Goal: Transaction & Acquisition: Purchase product/service

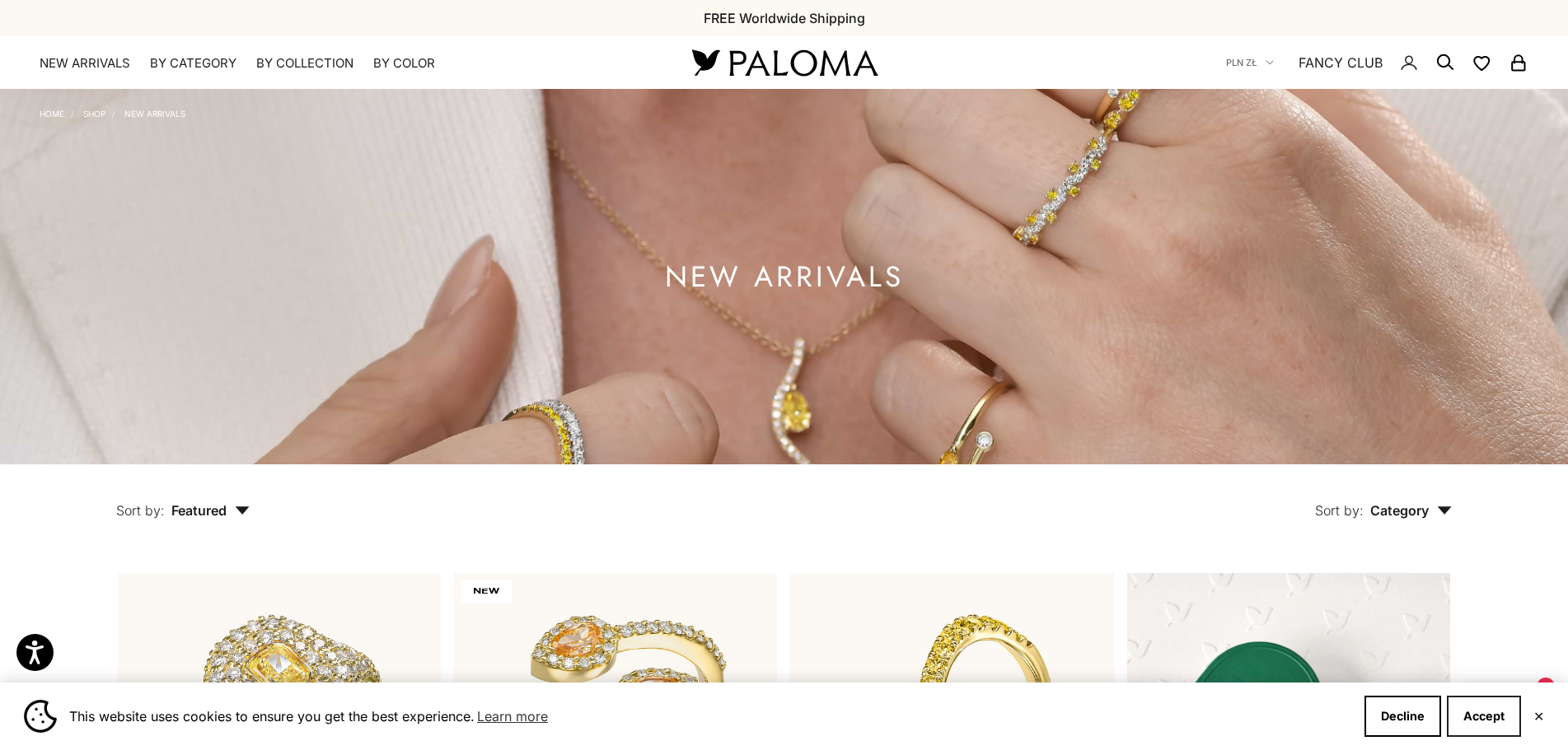
click at [1495, 715] on button "Accept" at bounding box center [1484, 717] width 75 height 41
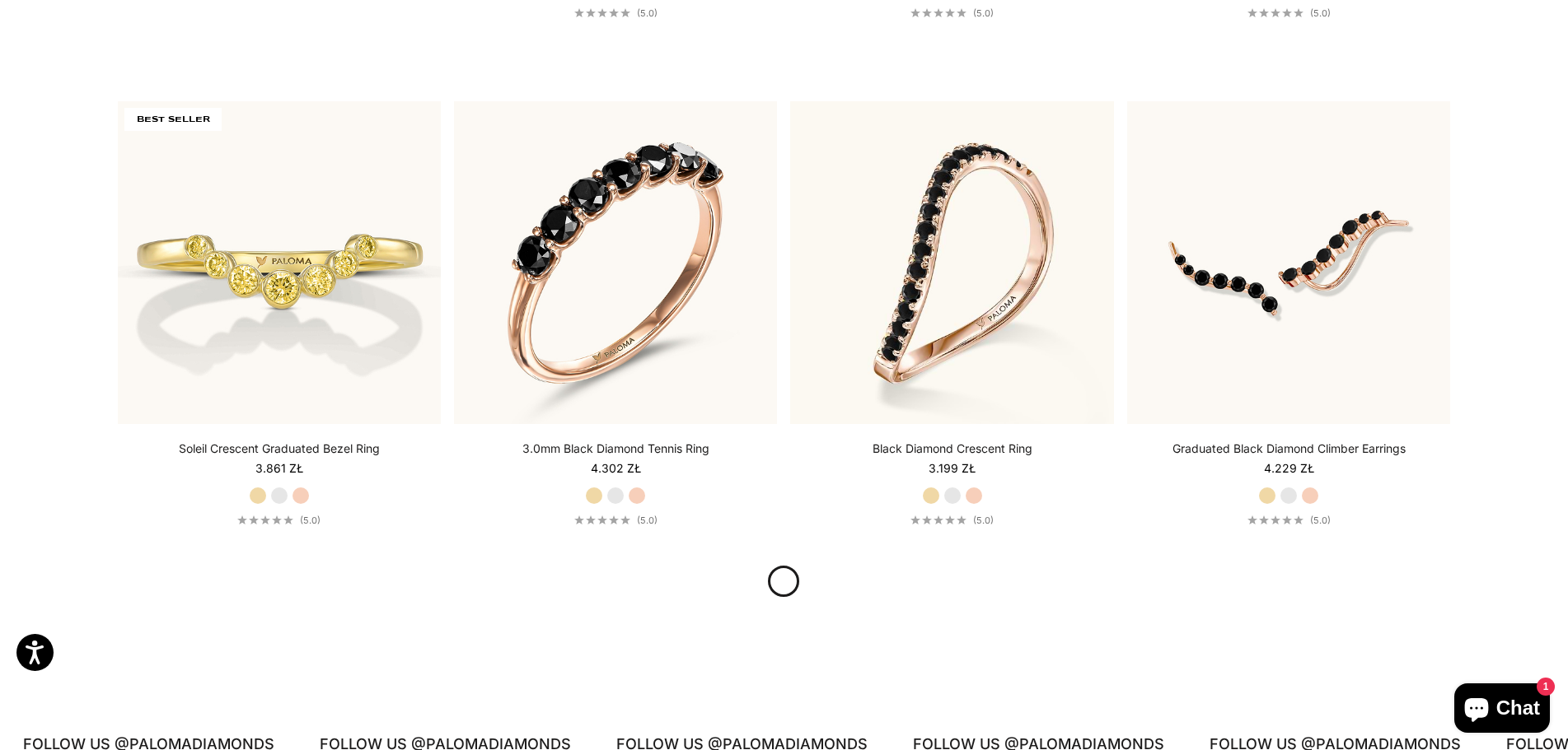
scroll to position [1999, 0]
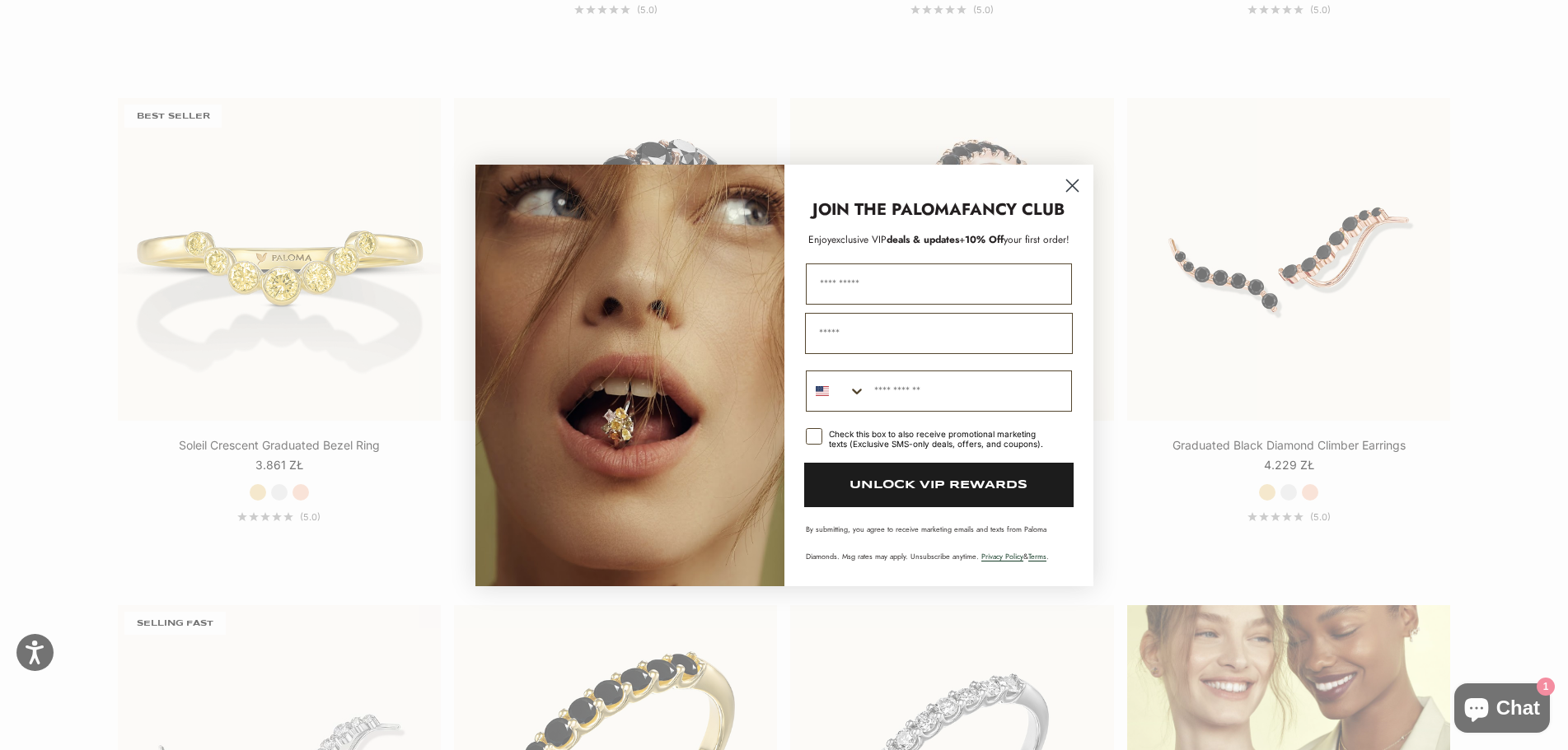
click at [1074, 183] on icon "Close dialog" at bounding box center [1072, 185] width 12 height 12
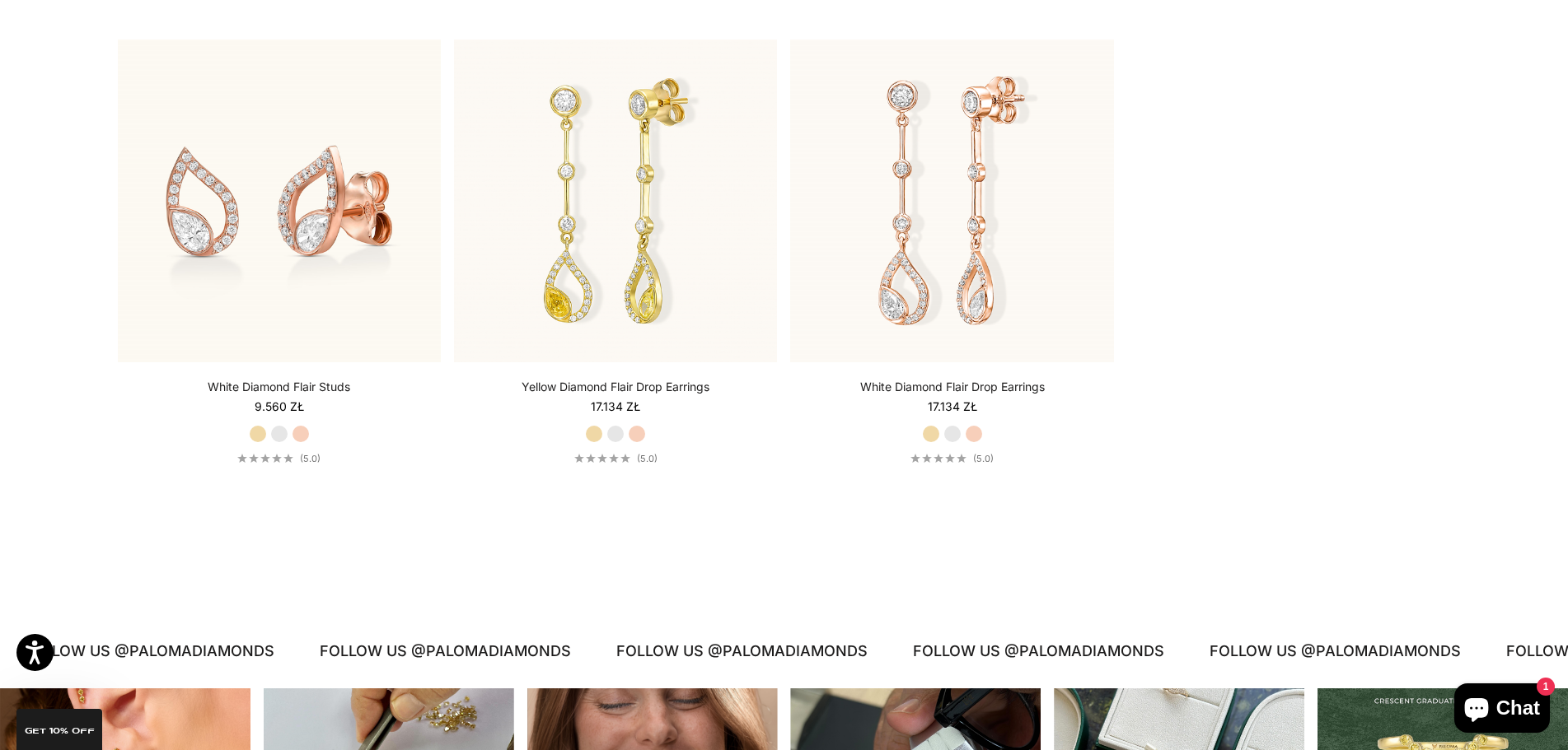
scroll to position [4130, 0]
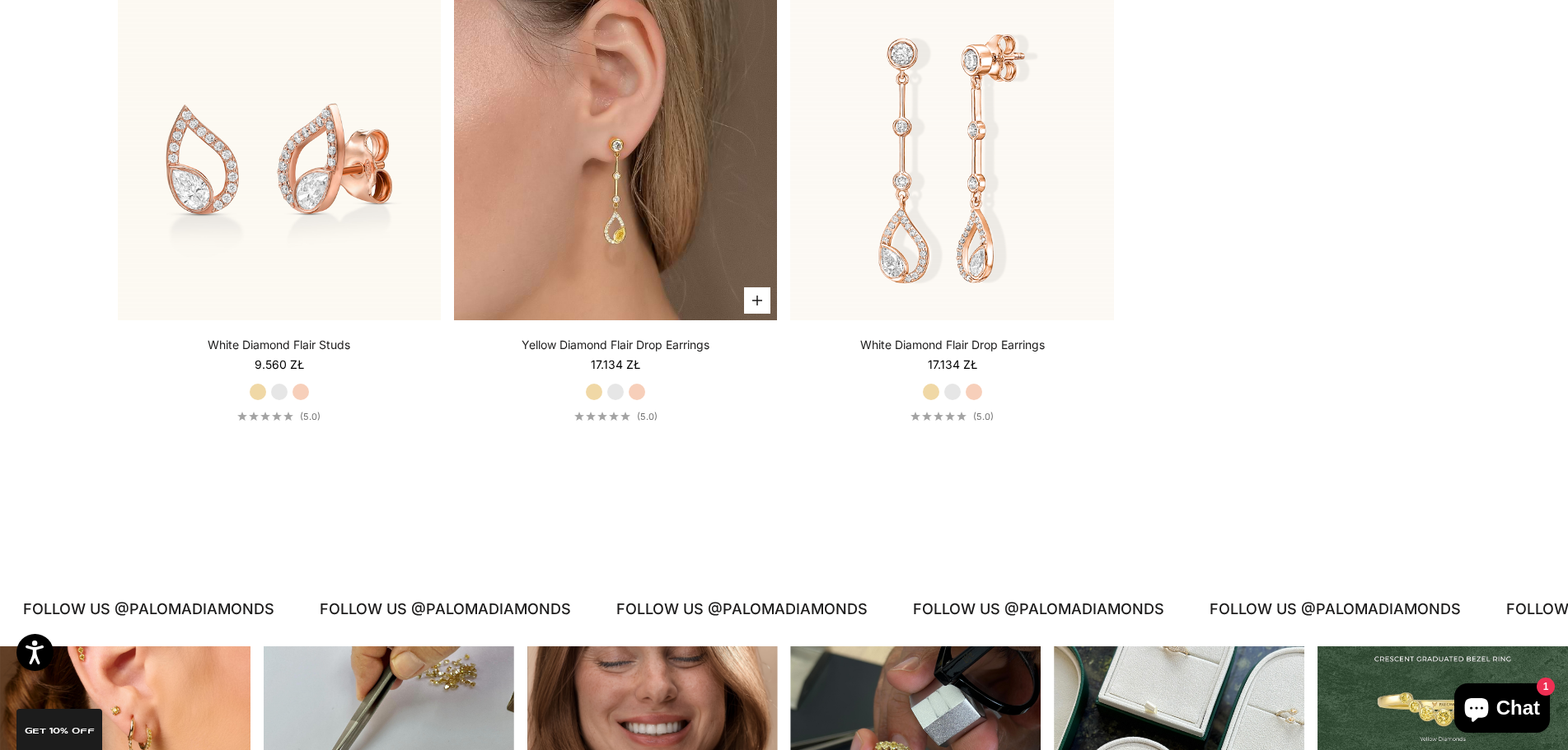
click at [603, 216] on img at bounding box center [615, 158] width 323 height 322
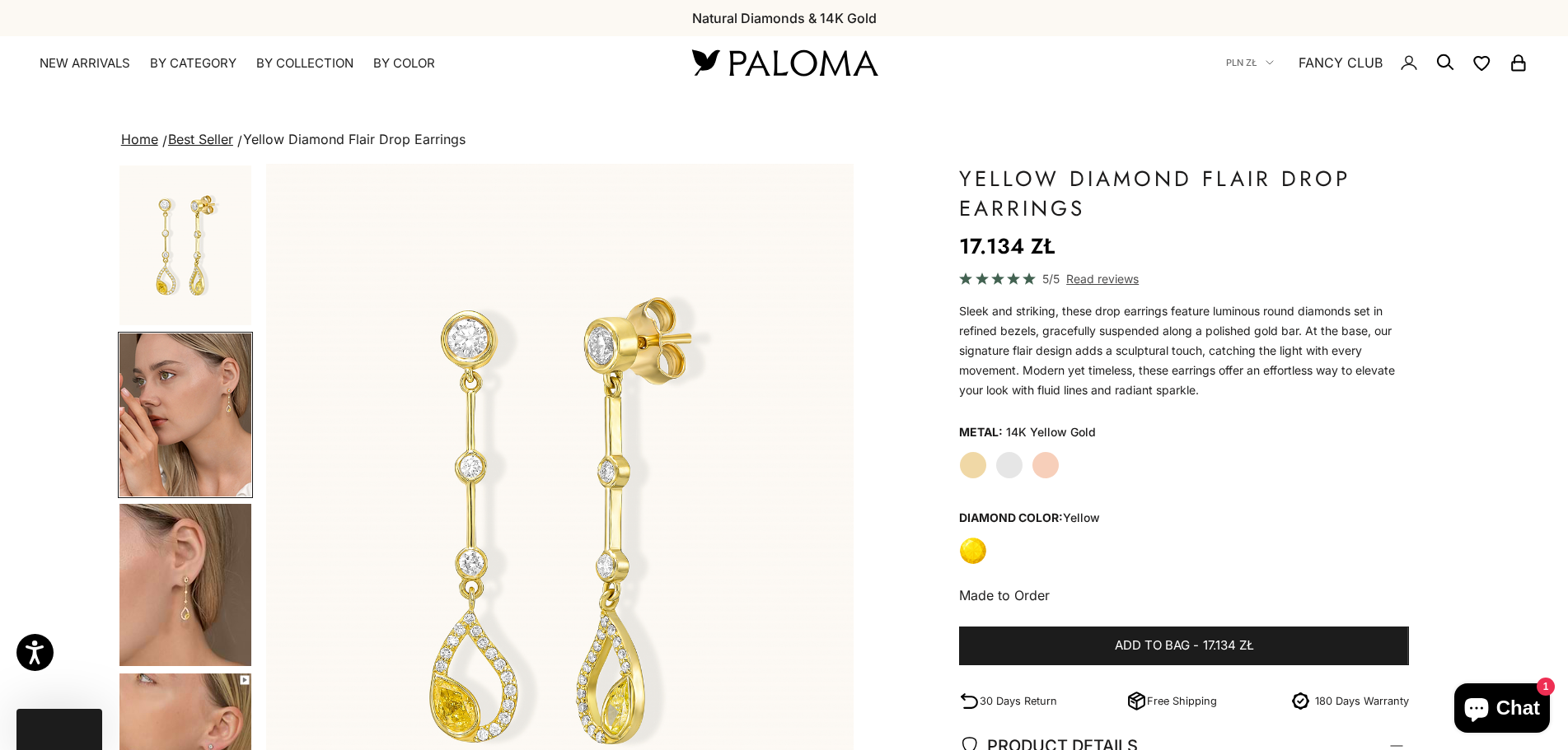
scroll to position [0, 608]
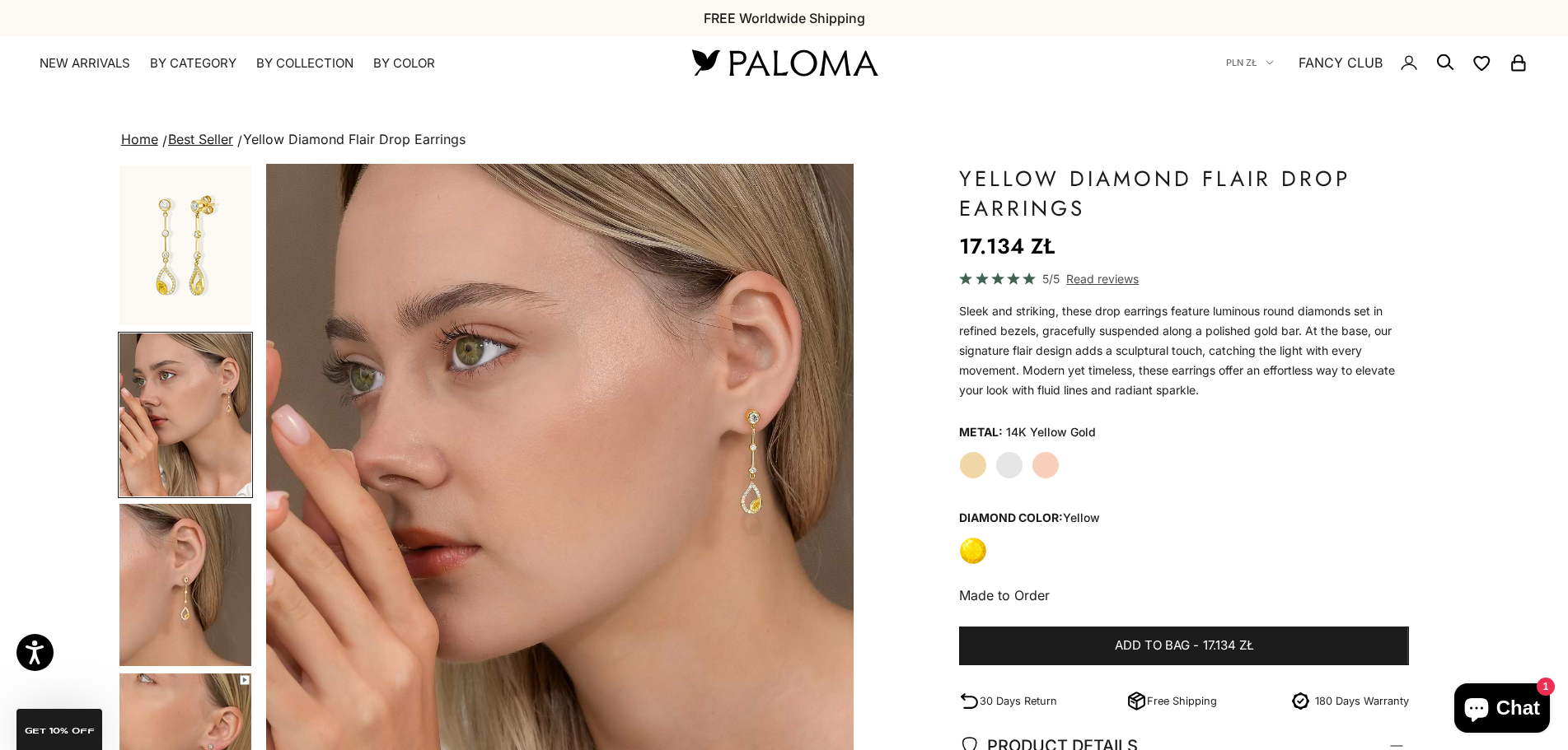
click at [201, 563] on img "Go to item 5" at bounding box center [185, 585] width 132 height 163
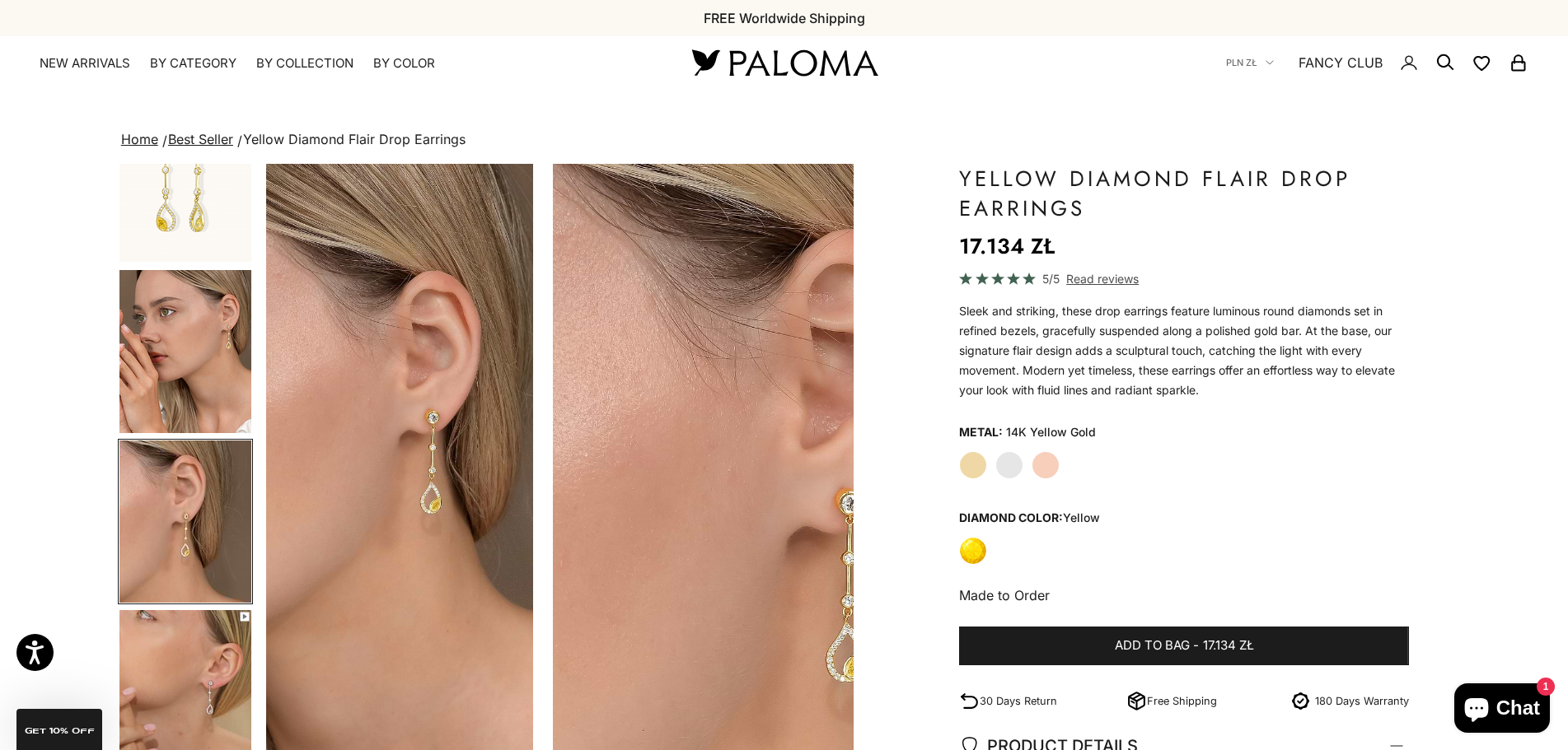
scroll to position [0, 1216]
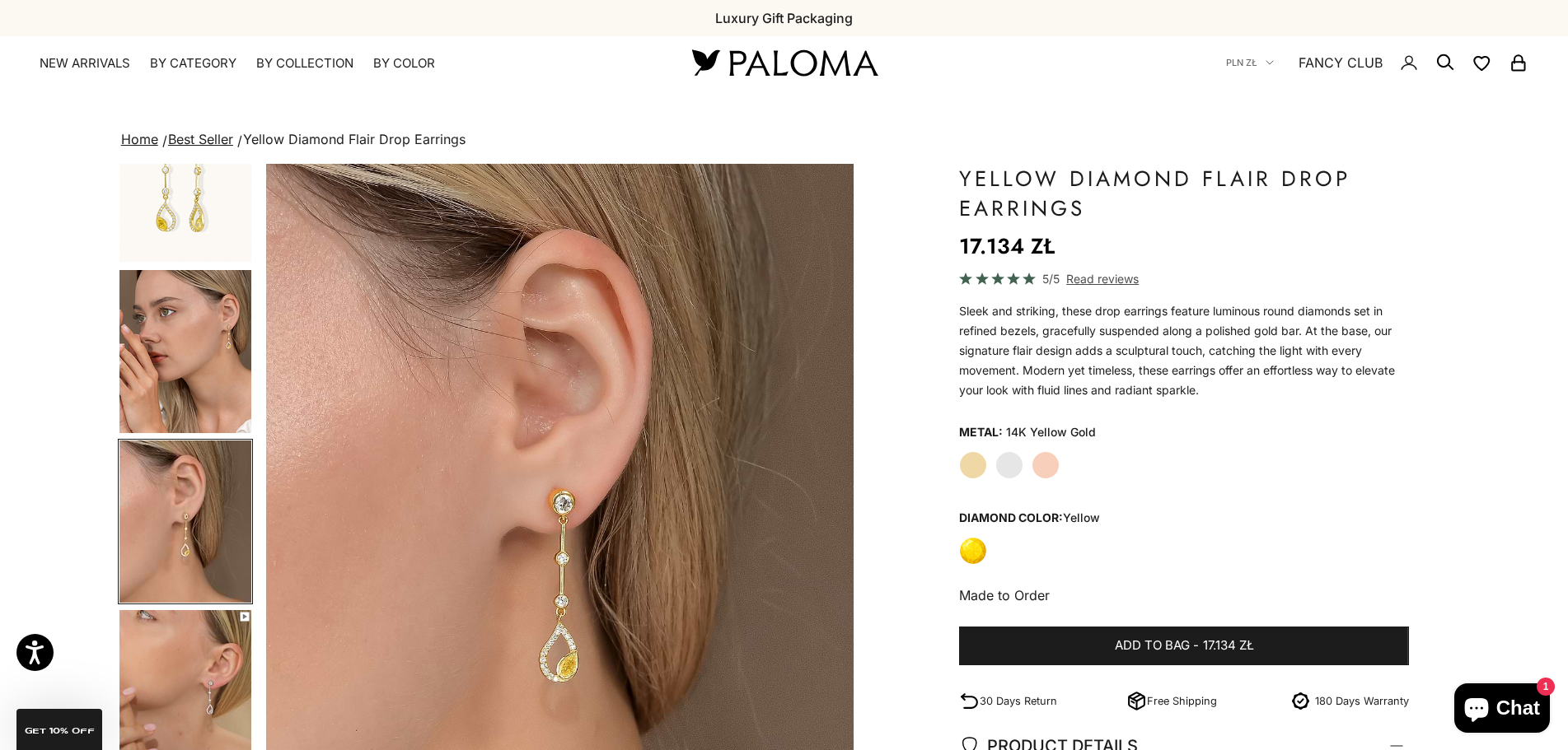
click at [189, 675] on img "Go to item 6" at bounding box center [185, 692] width 132 height 163
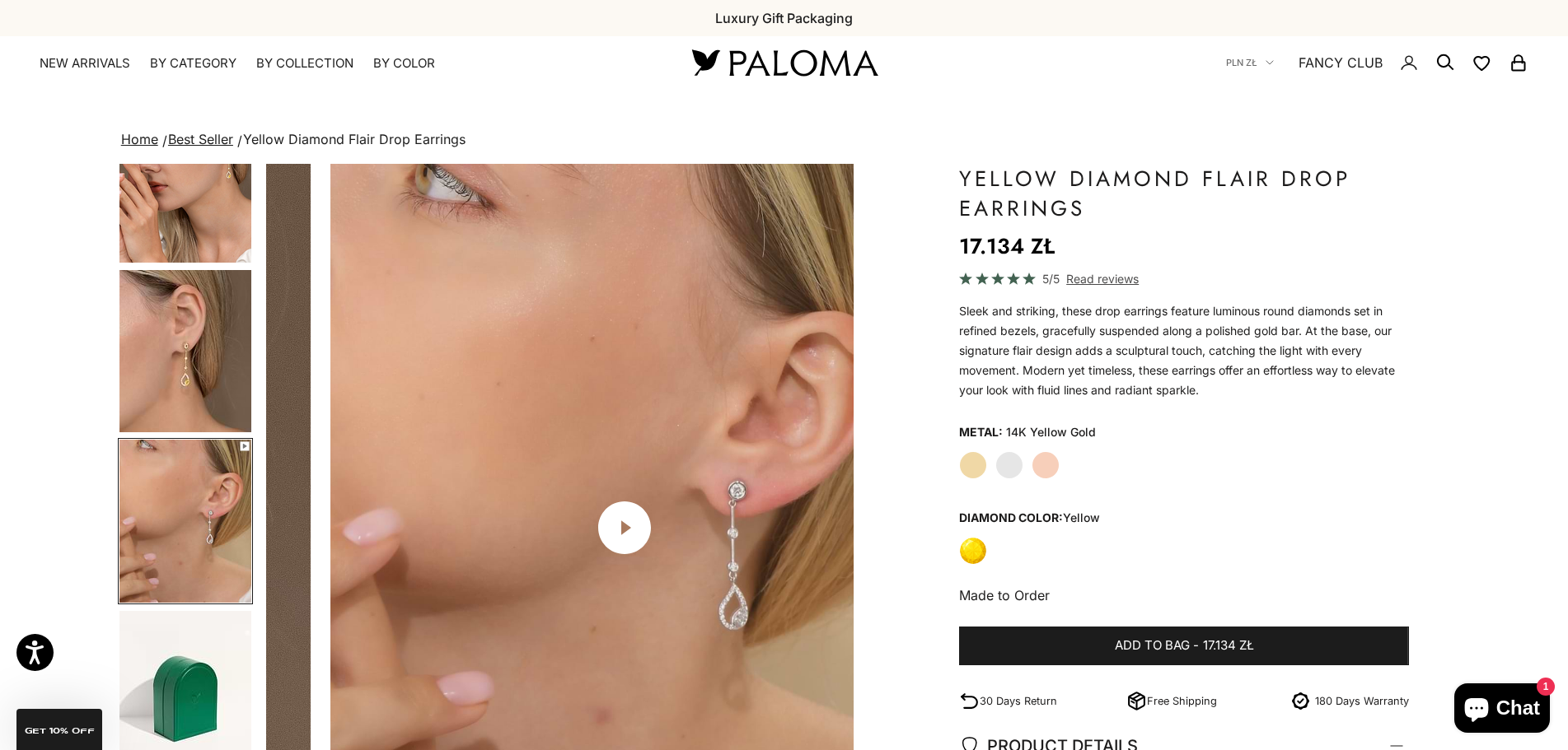
scroll to position [0, 1823]
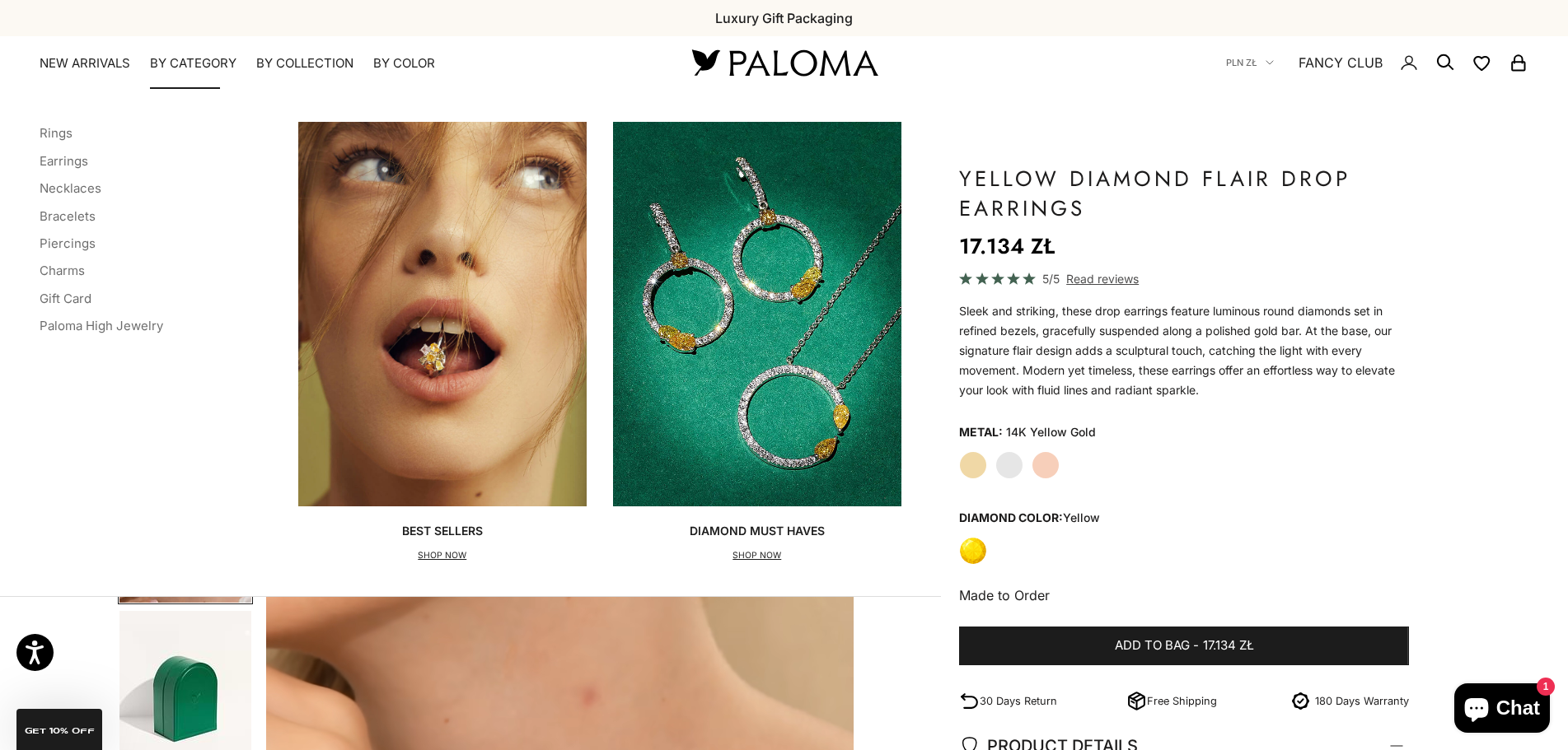
click at [713, 283] on img "Primary navigation" at bounding box center [757, 314] width 288 height 384
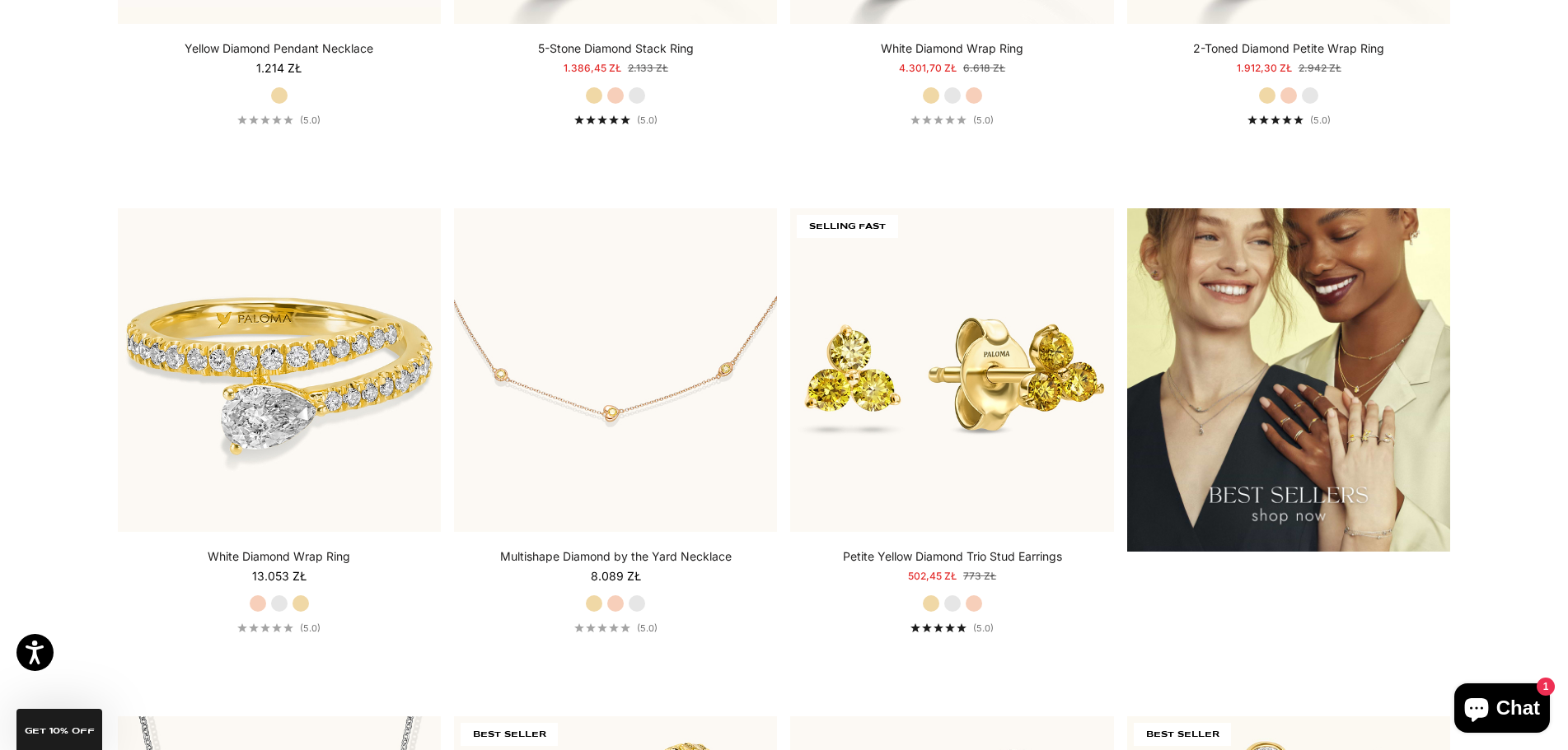
scroll to position [2396, 0]
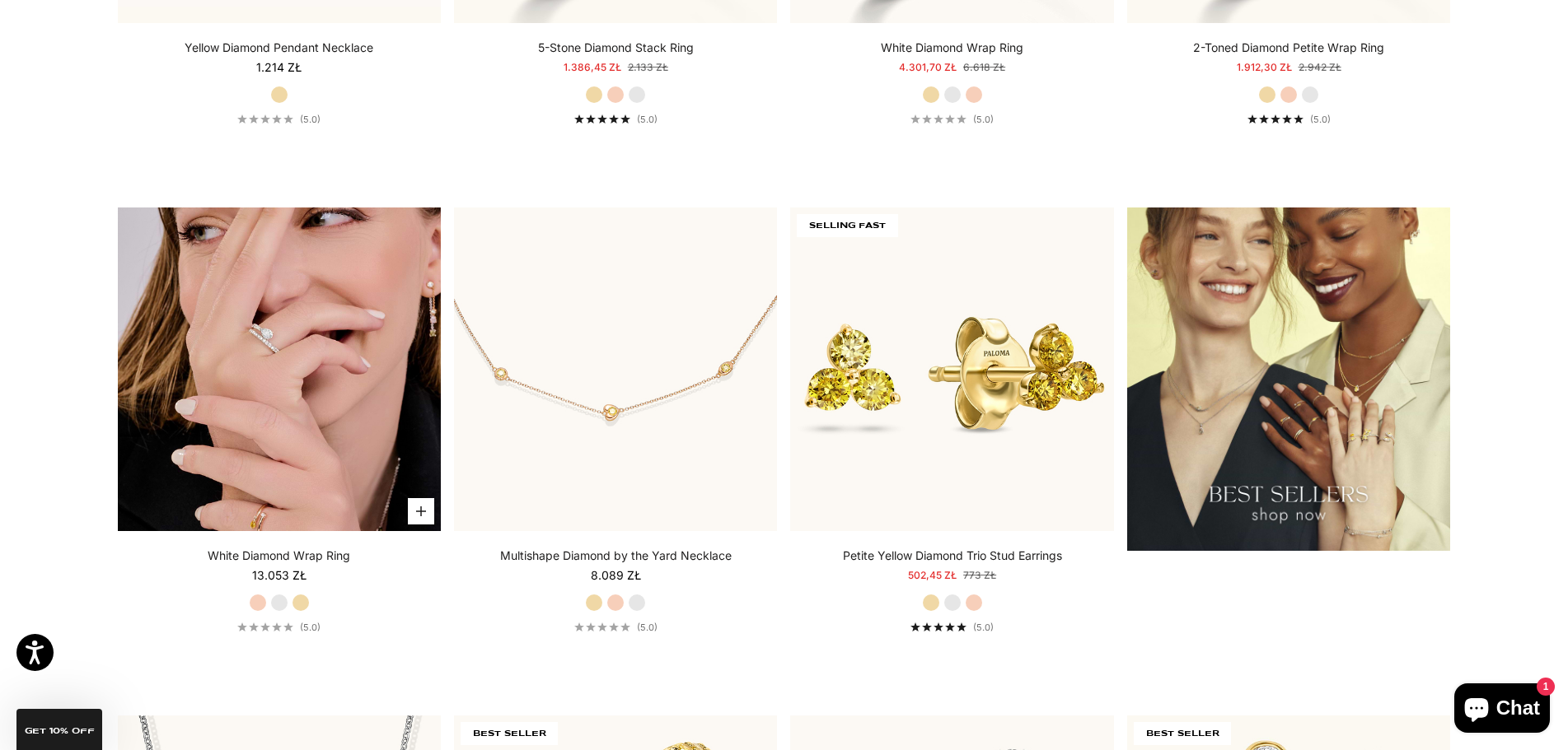
click at [311, 383] on img at bounding box center [279, 368] width 323 height 322
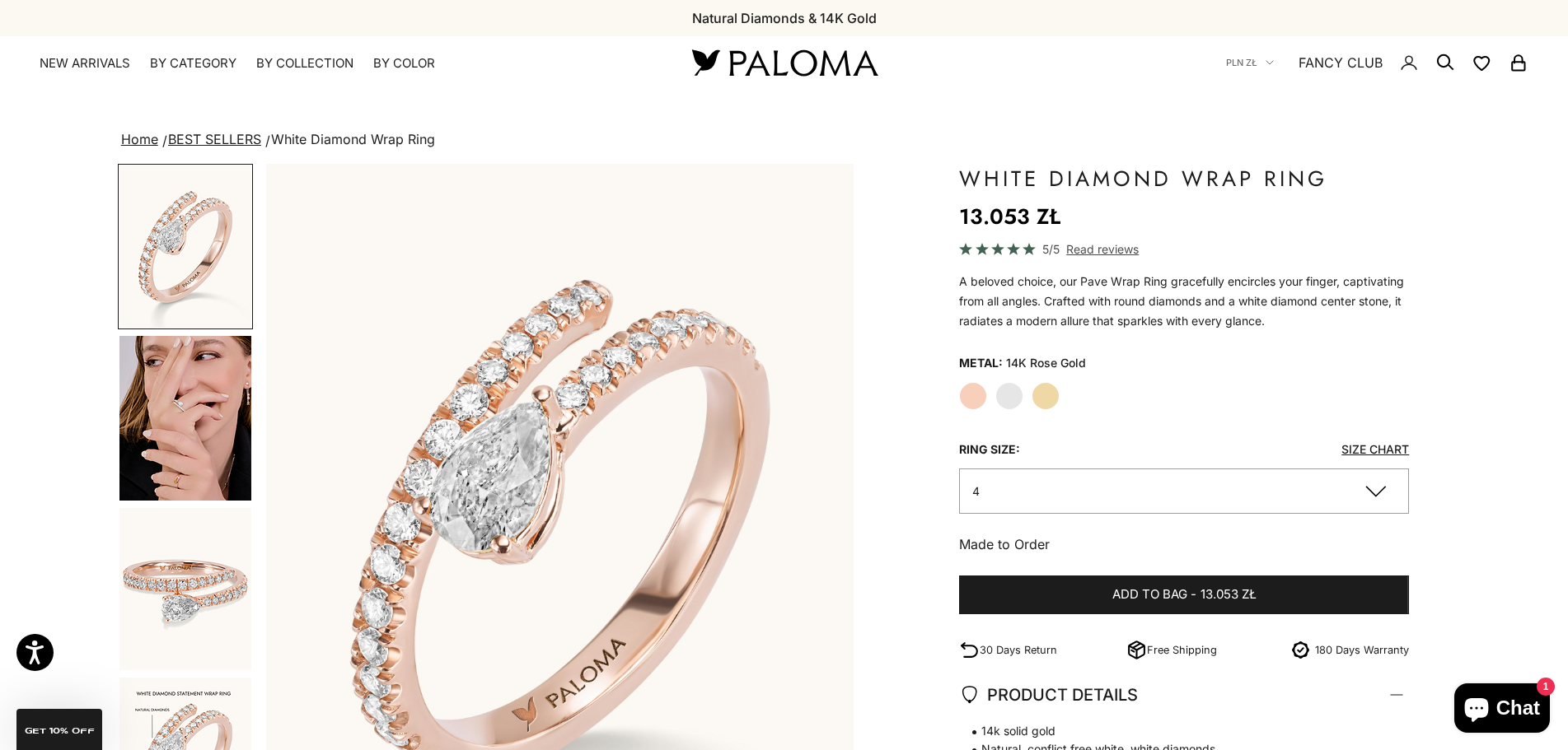
click at [191, 416] on img "Go to item 5" at bounding box center [185, 418] width 132 height 164
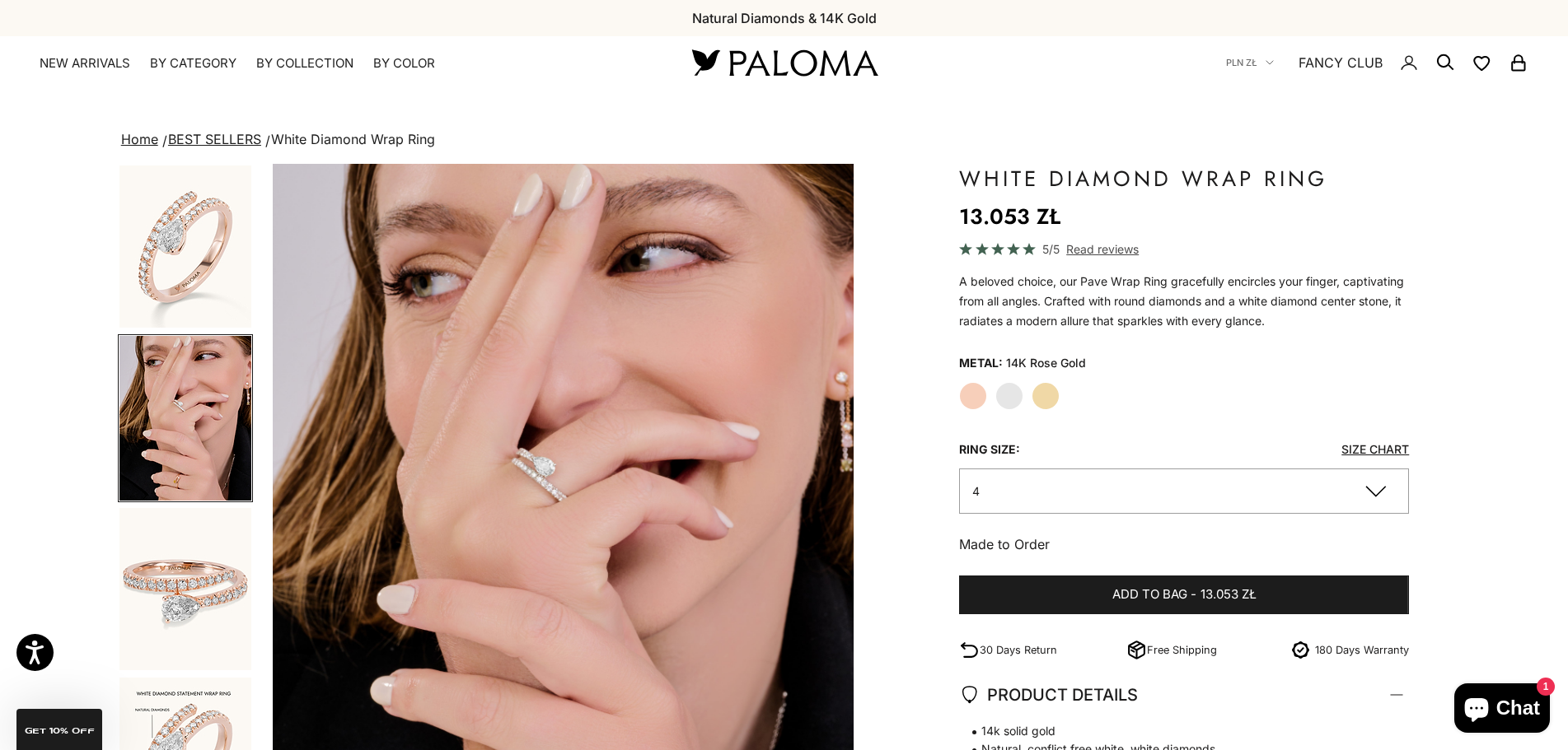
scroll to position [0, 608]
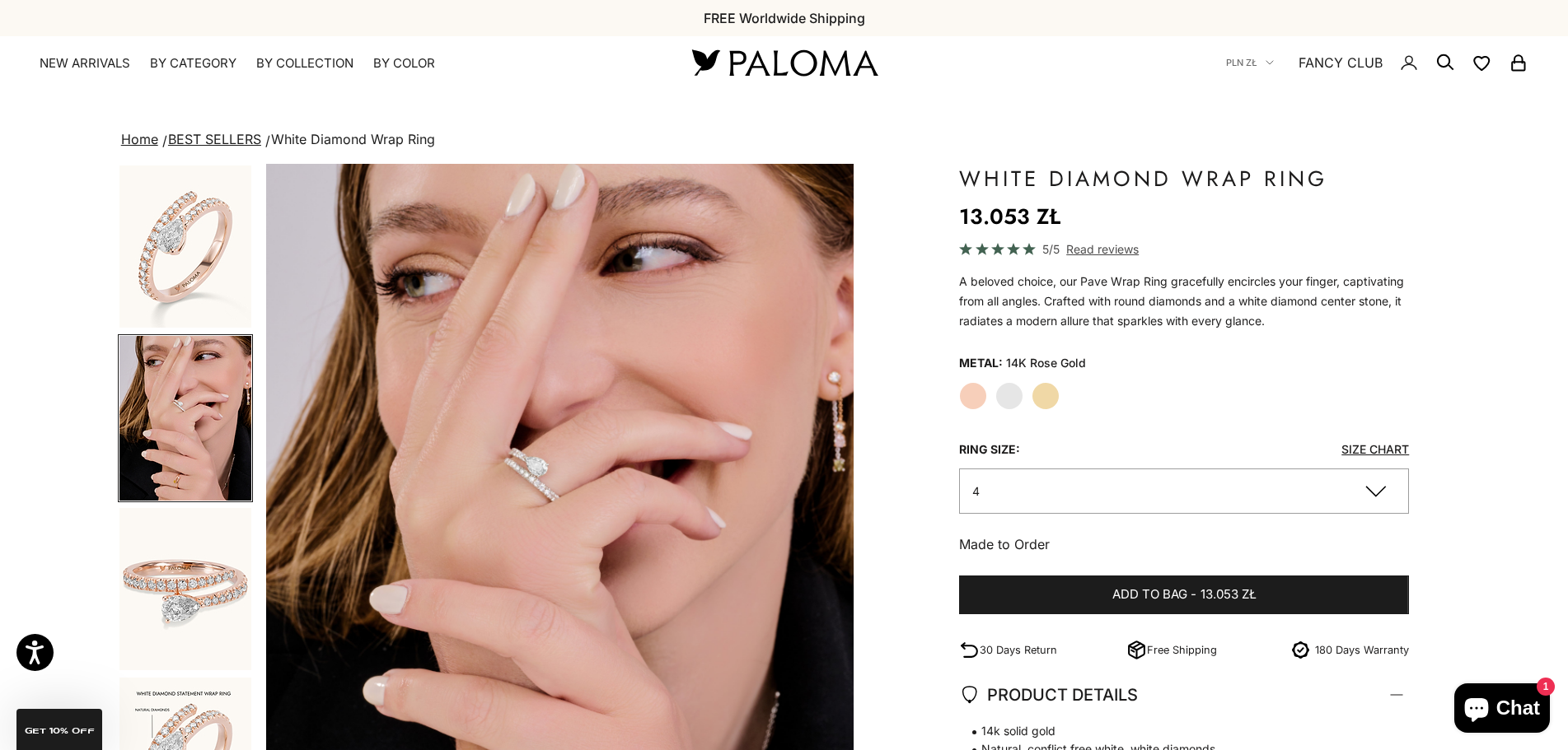
click at [566, 482] on img "Item 5 of 14" at bounding box center [559, 531] width 589 height 735
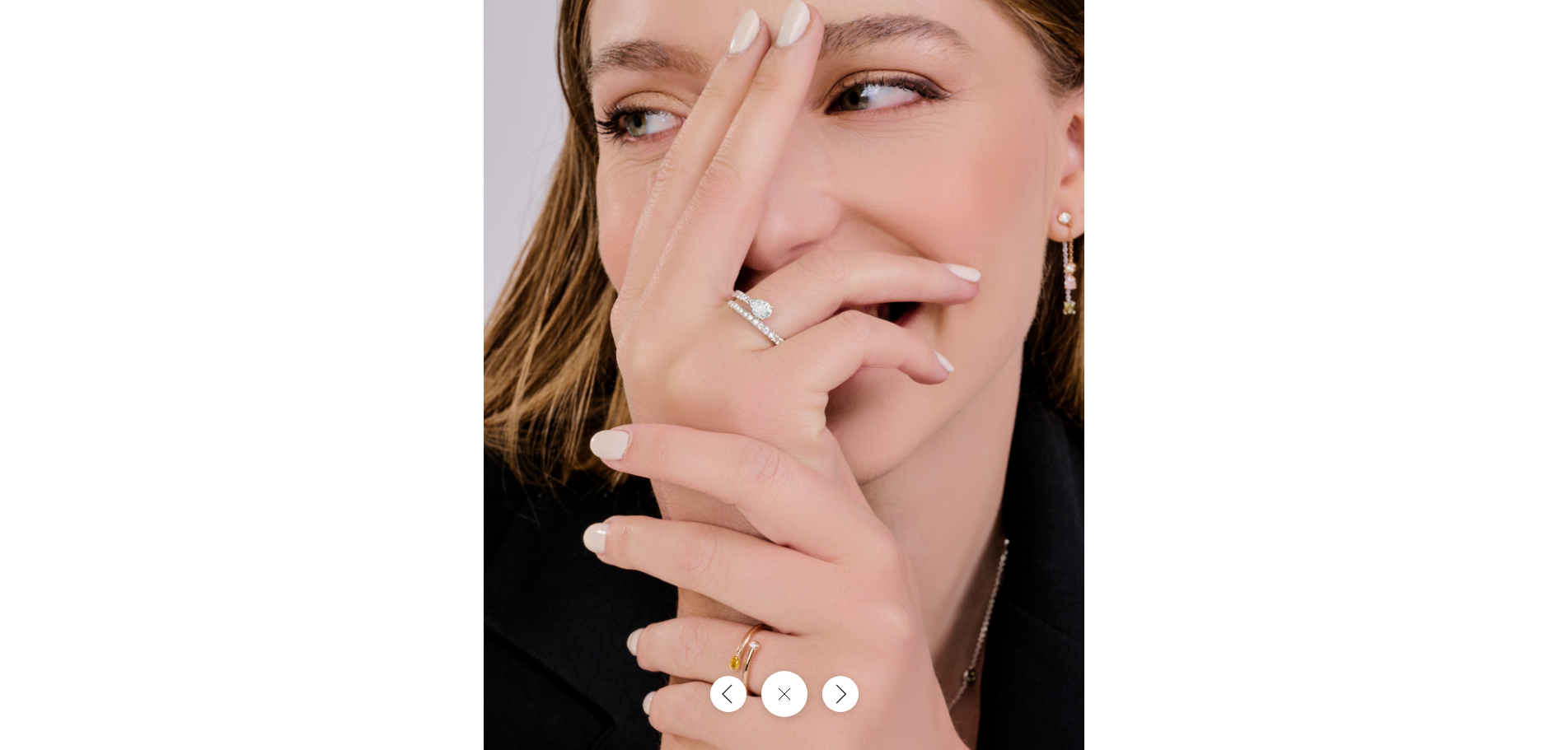
click at [1360, 322] on div at bounding box center [784, 375] width 1568 height 750
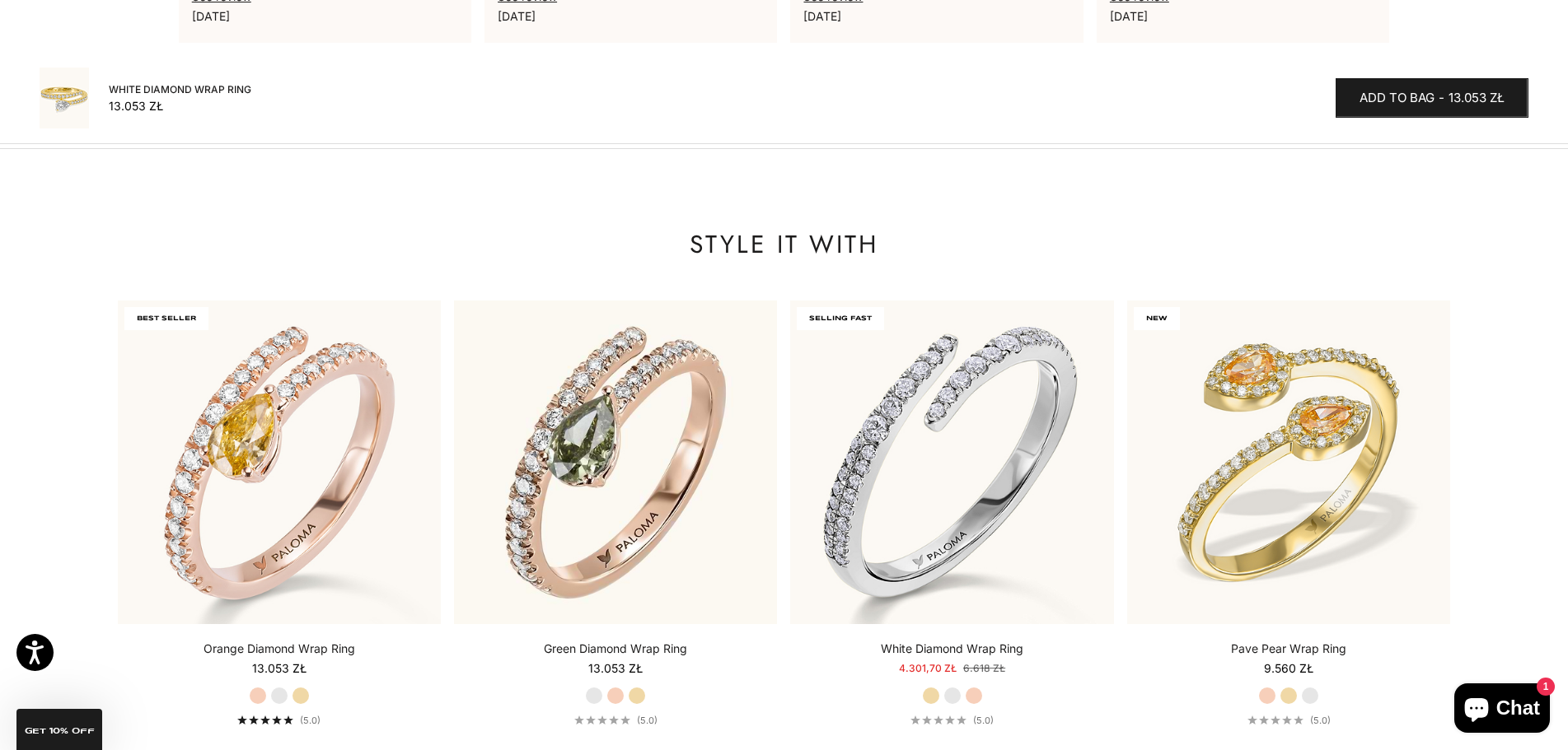
scroll to position [1427, 0]
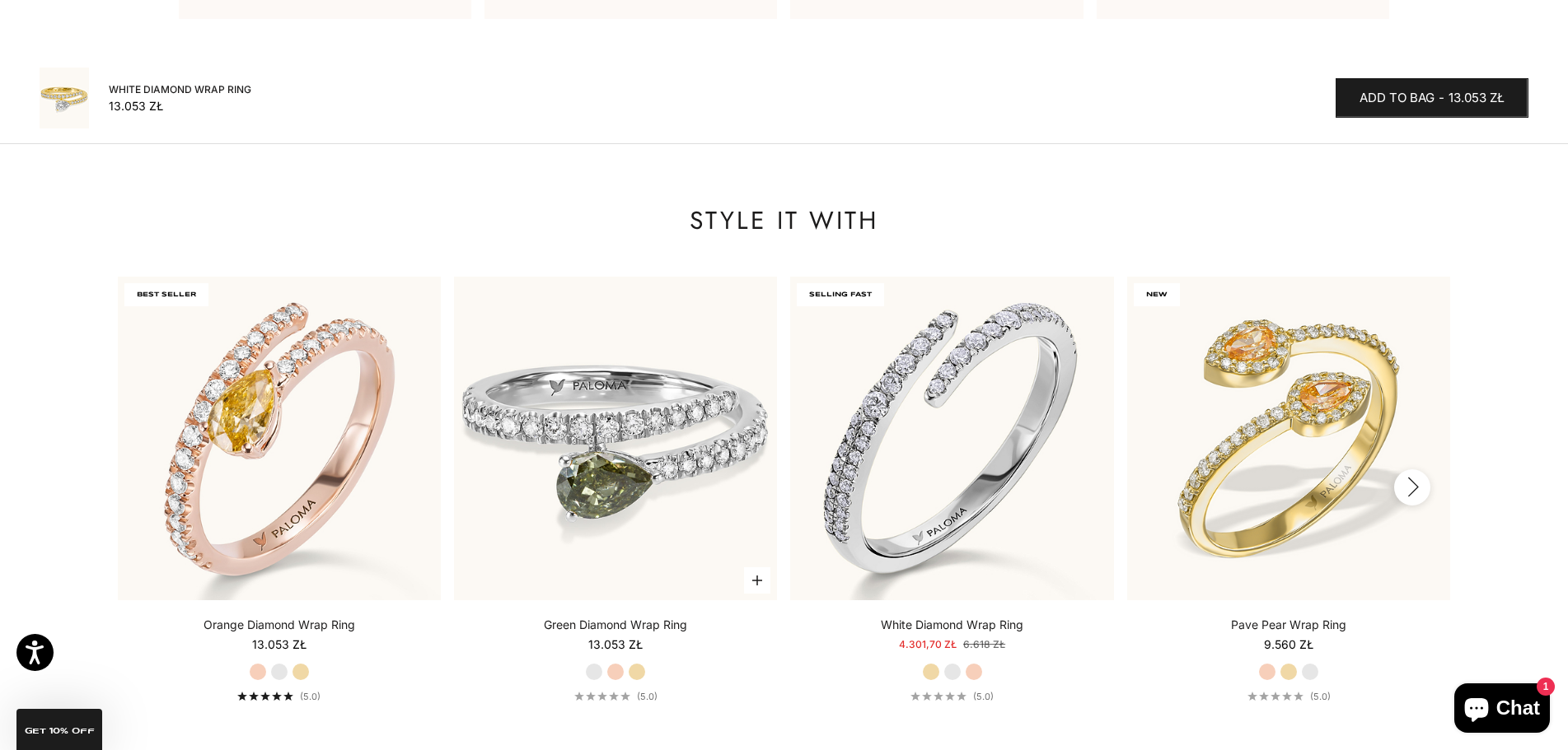
click at [640, 459] on img at bounding box center [615, 437] width 323 height 322
